Goal: Information Seeking & Learning: Understand process/instructions

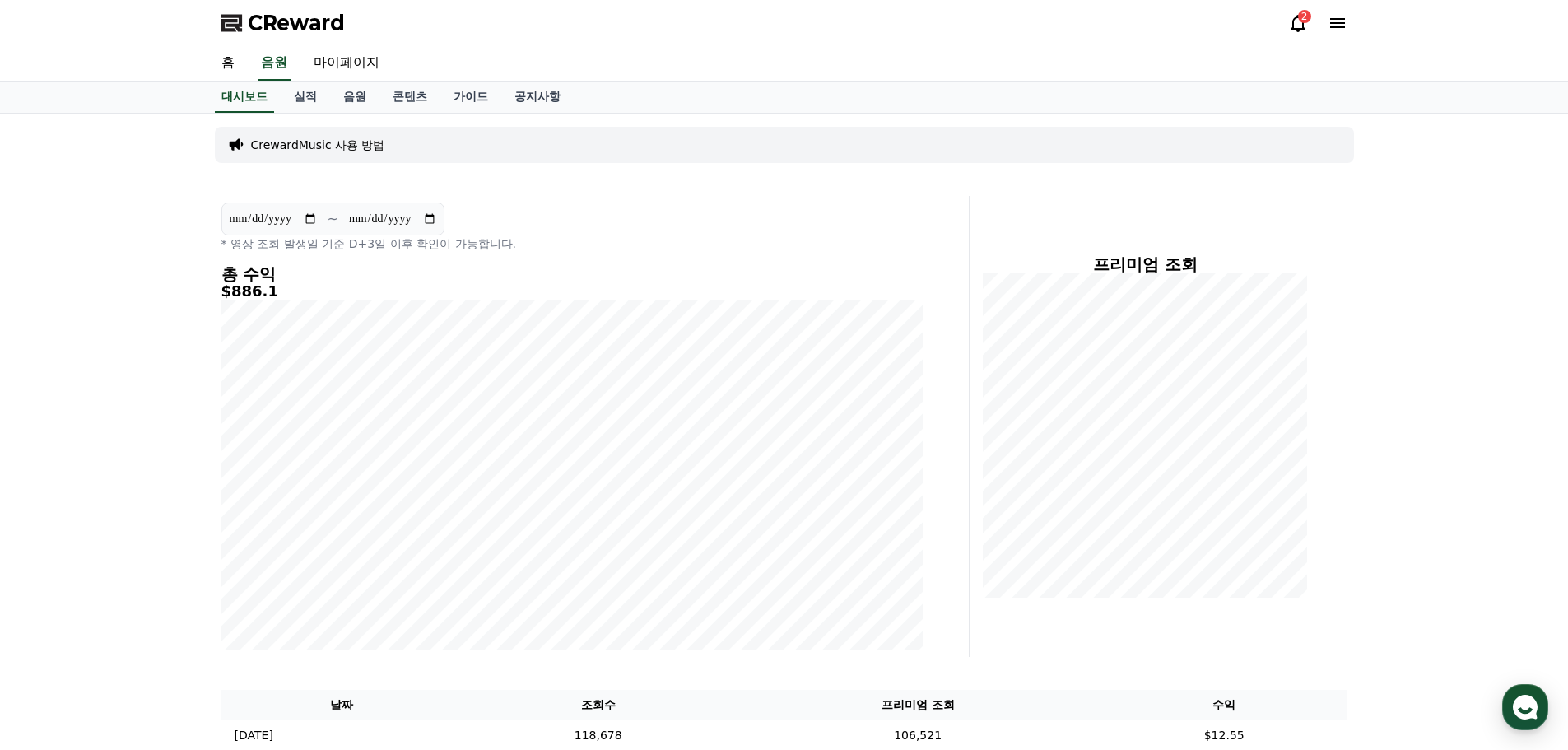
click at [1303, 17] on div "2" at bounding box center [1304, 16] width 13 height 13
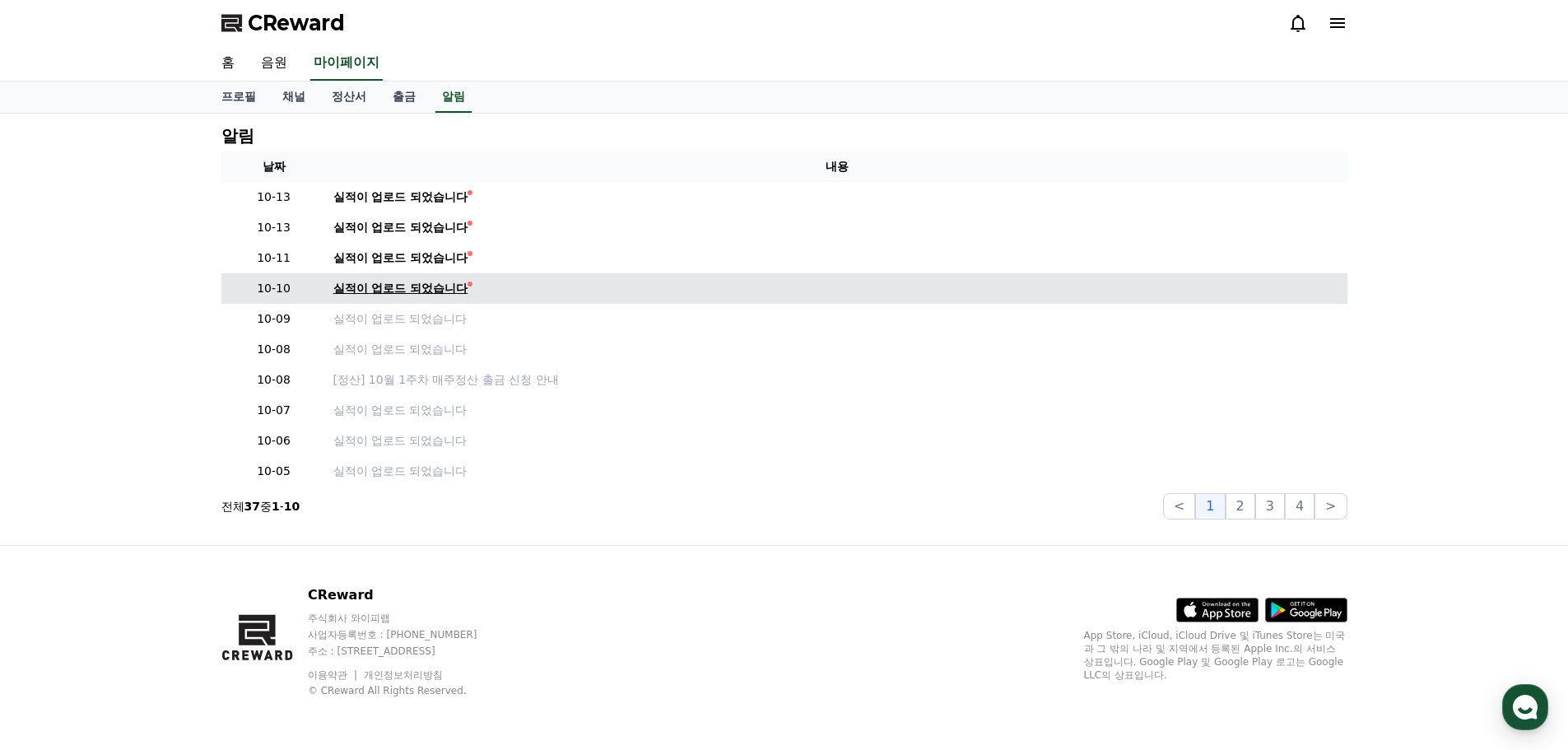
click at [425, 288] on div "실적이 업로드 되었습니다" at bounding box center [400, 288] width 135 height 17
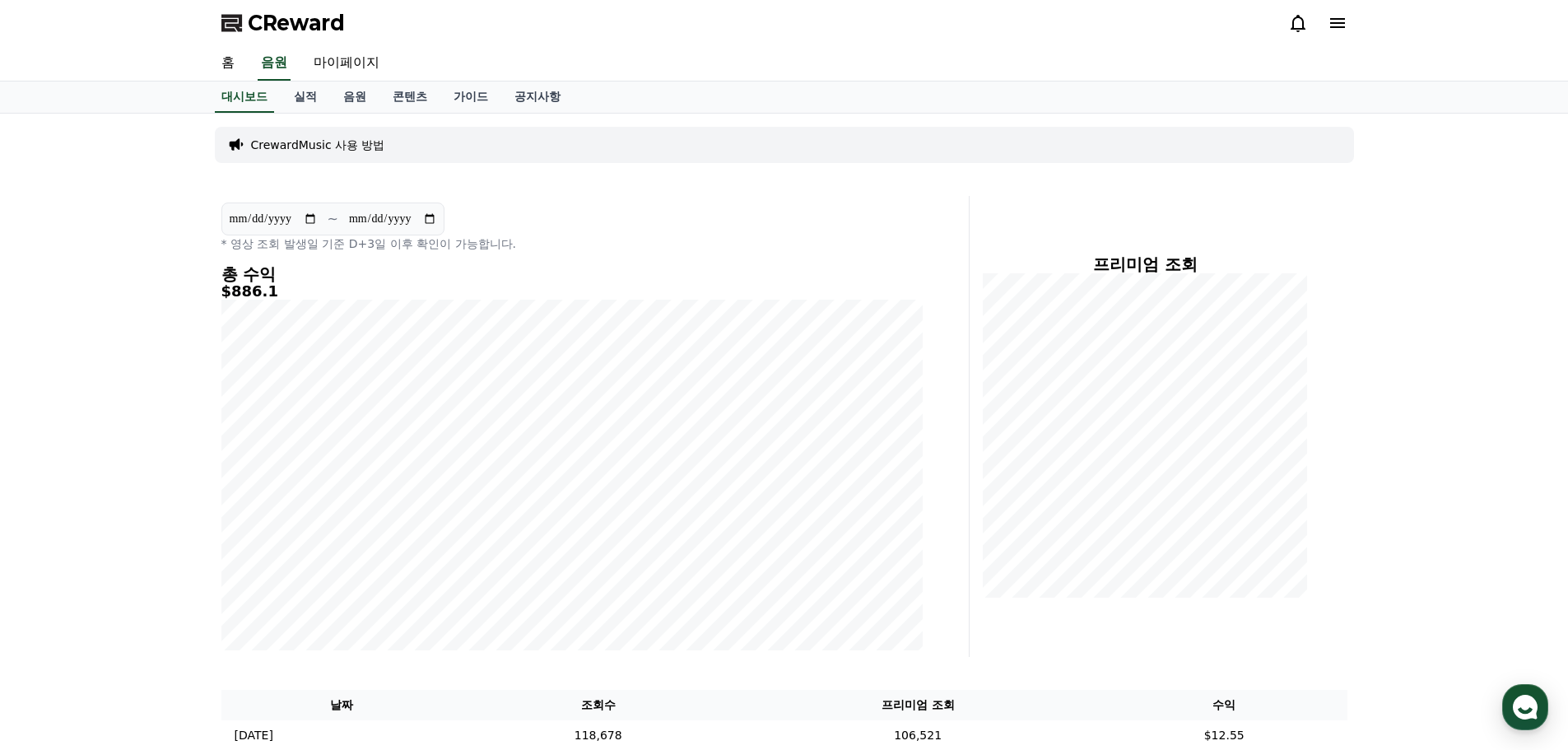
click at [1302, 22] on icon at bounding box center [1298, 23] width 15 height 17
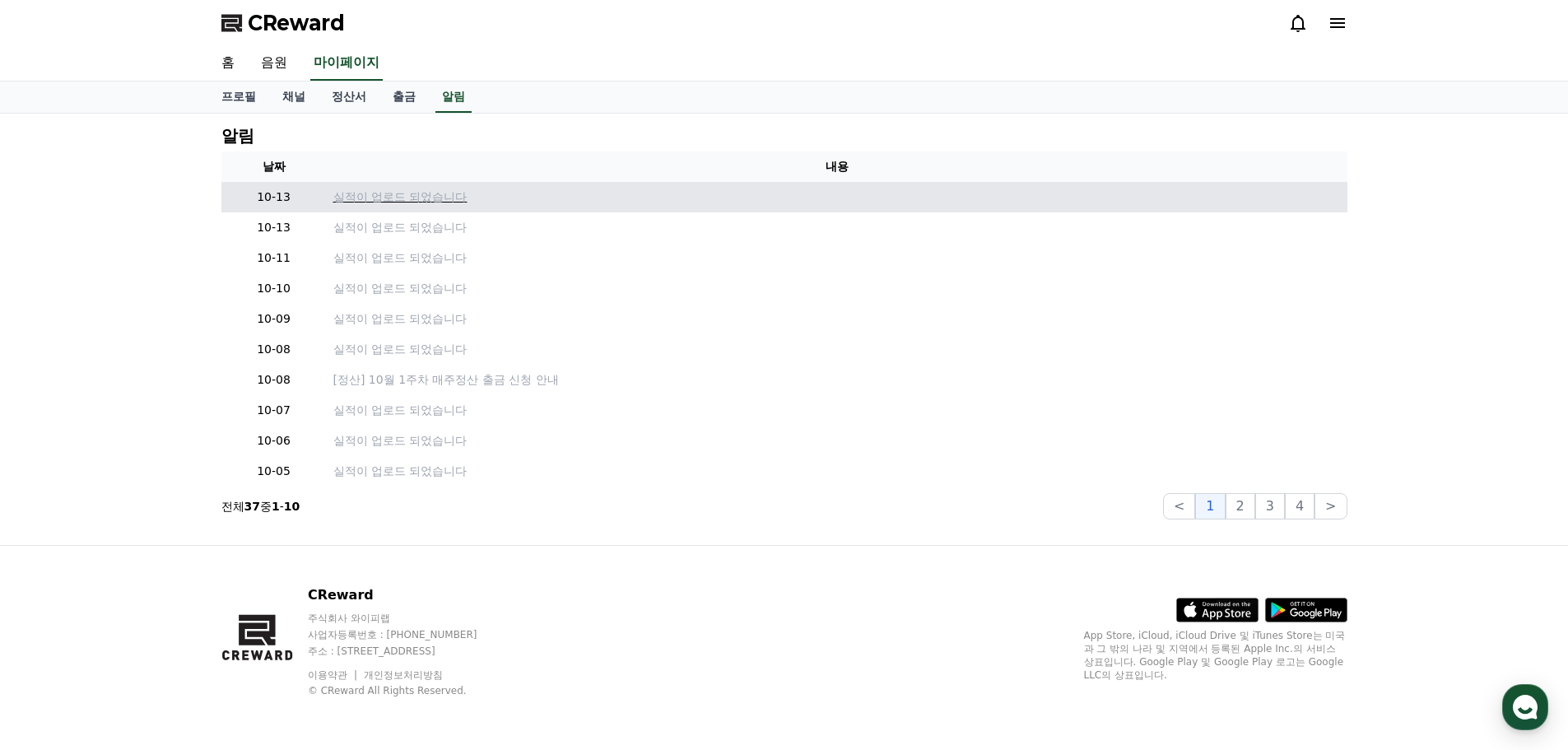
click at [436, 196] on p "실적이 업로드 되었습니다" at bounding box center [836, 197] width 1007 height 17
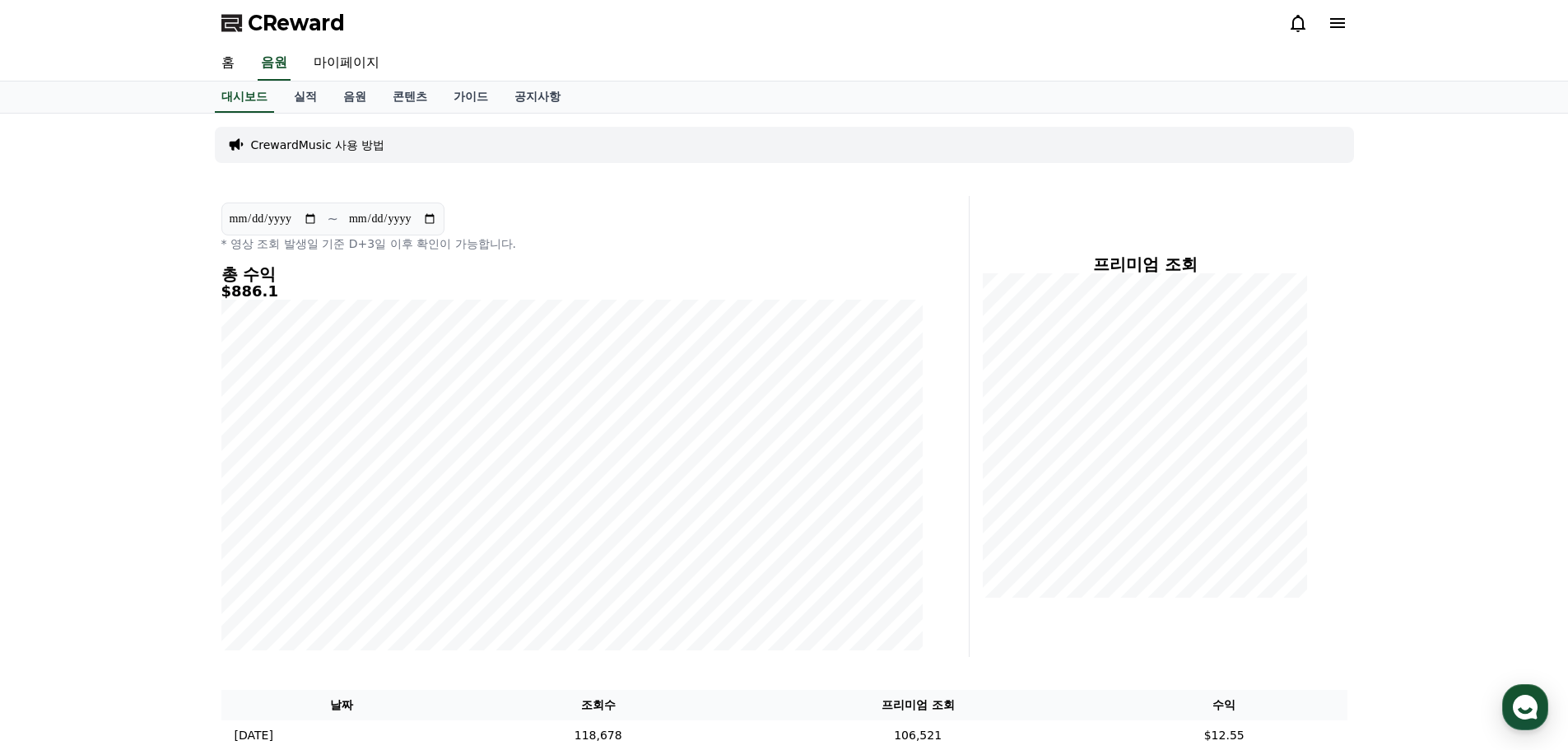
click at [376, 143] on p "CrewardMusic 사용 방법" at bounding box center [318, 144] width 134 height 16
